Goal: Information Seeking & Learning: Learn about a topic

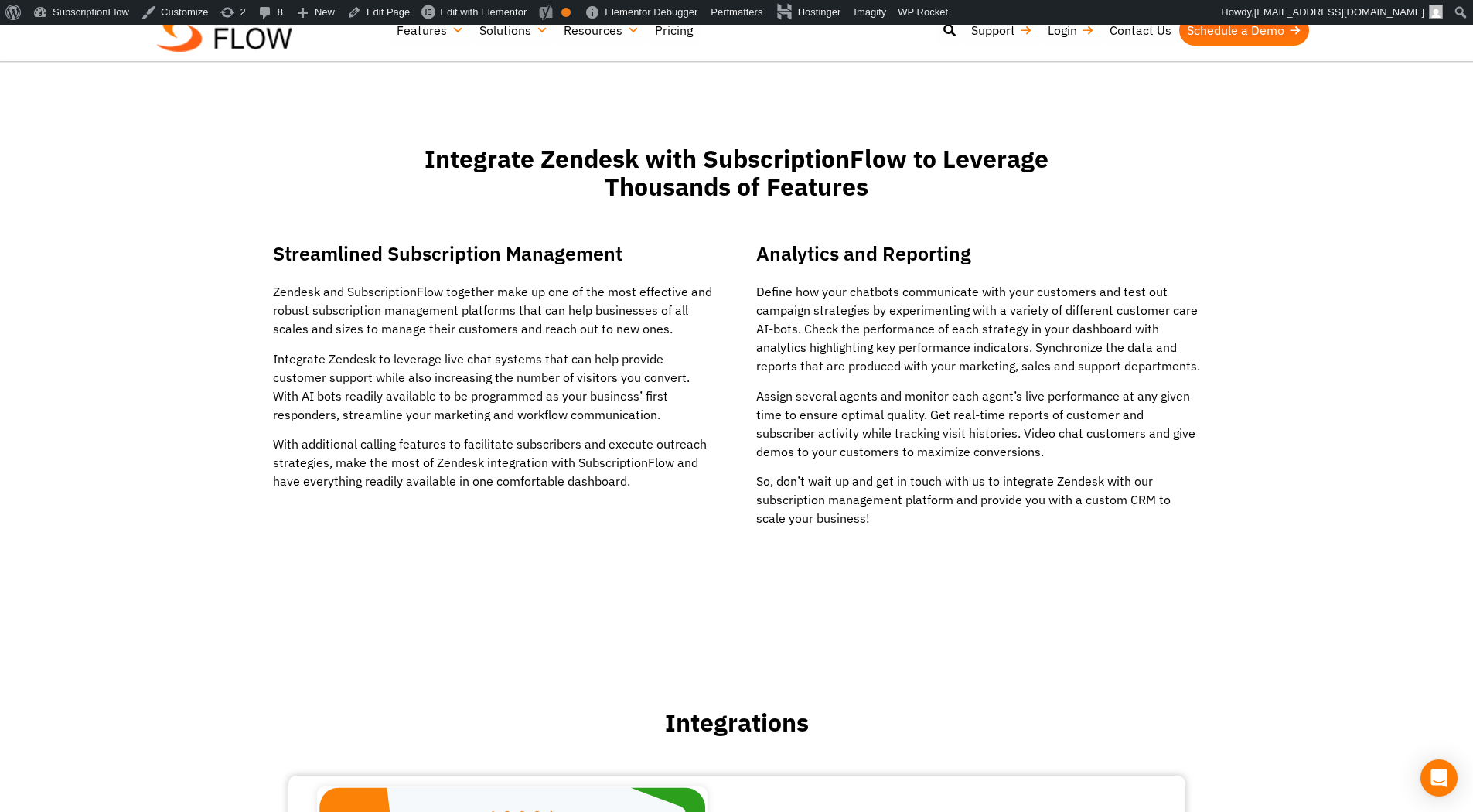
scroll to position [1623, 0]
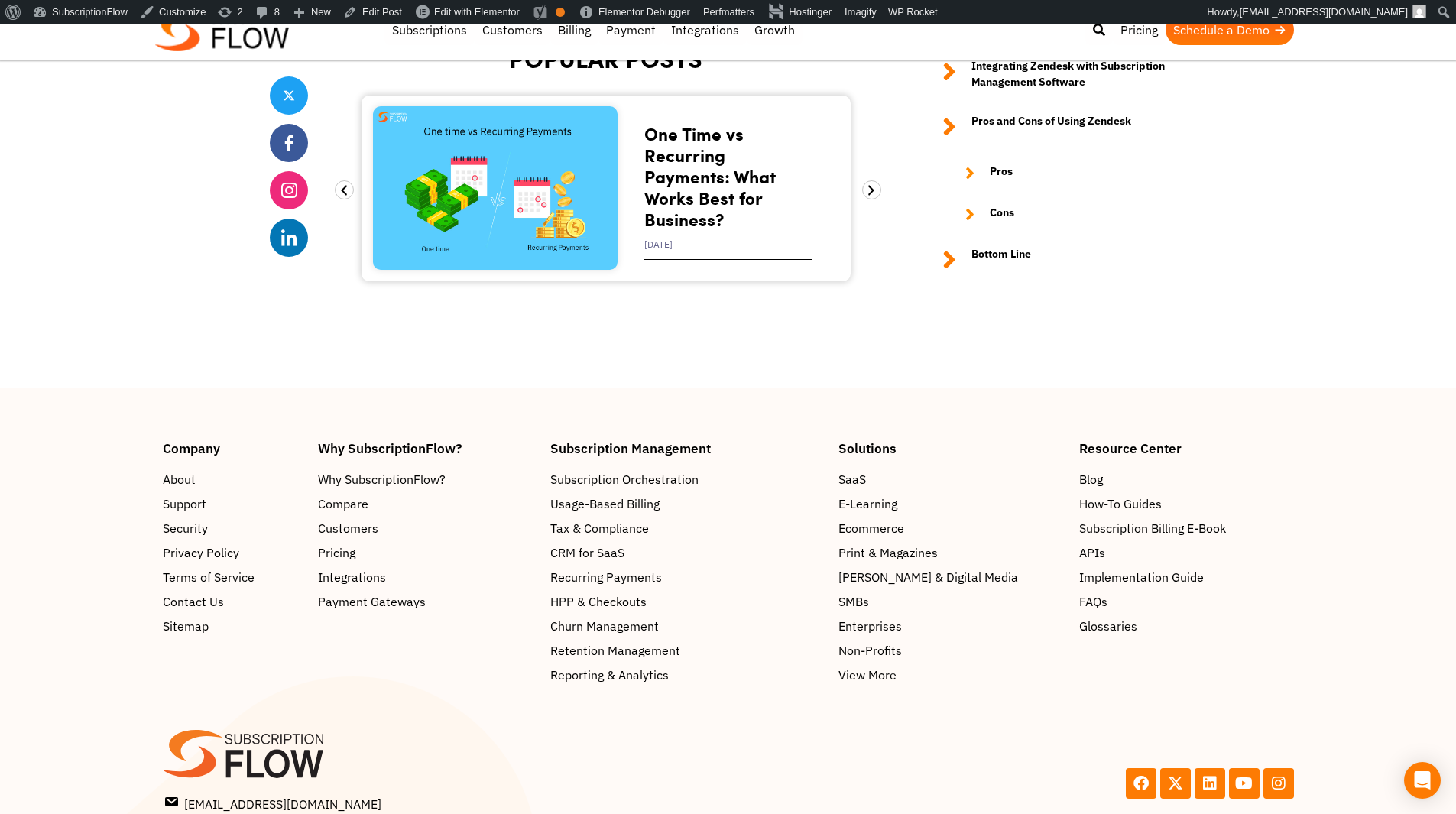
scroll to position [4481, 0]
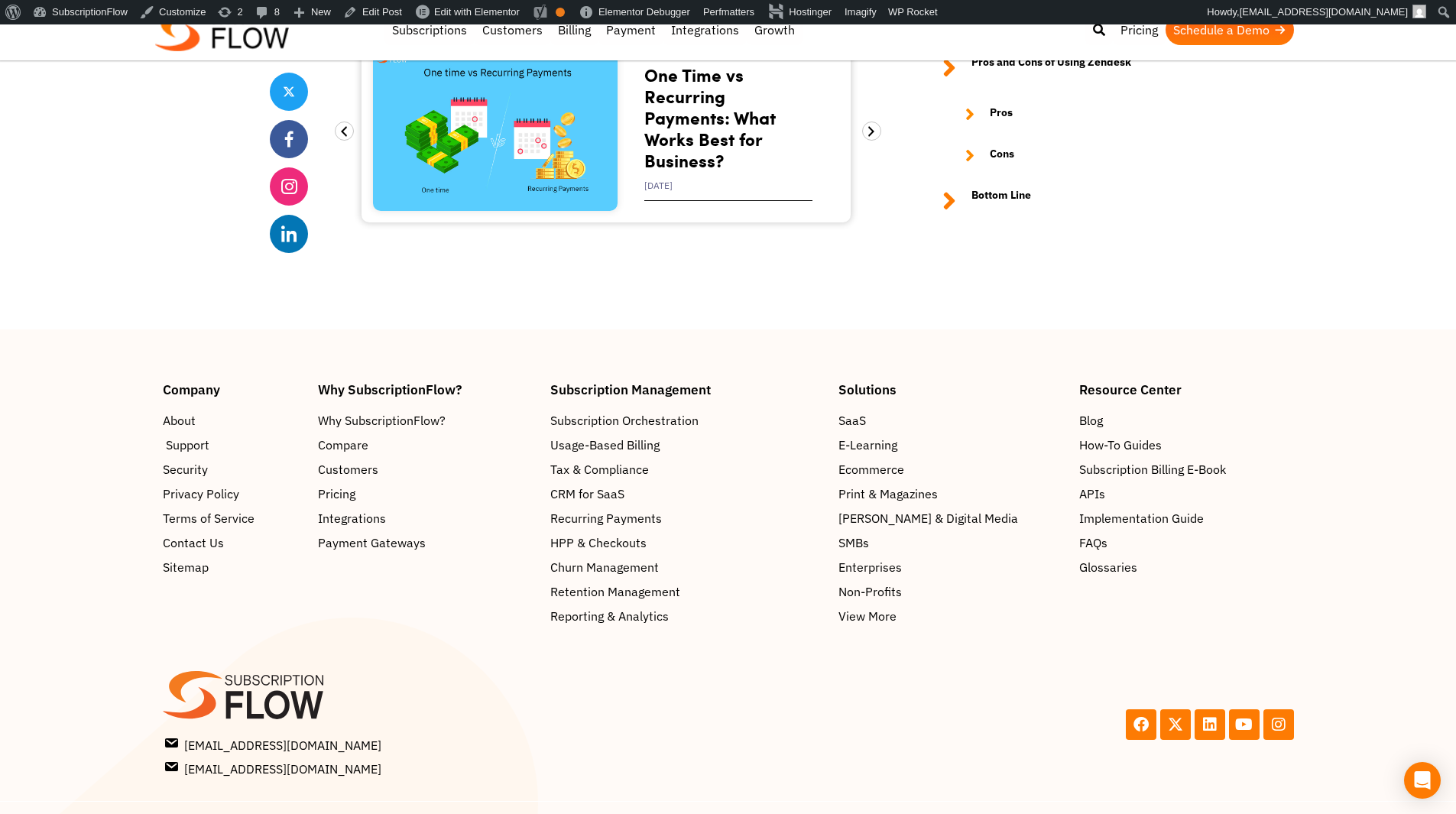
click at [196, 448] on span "Support" at bounding box center [187, 445] width 43 height 19
